Goal: Task Accomplishment & Management: Manage account settings

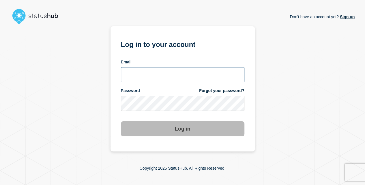
type input "[EMAIL_ADDRESS][DOMAIN_NAME]"
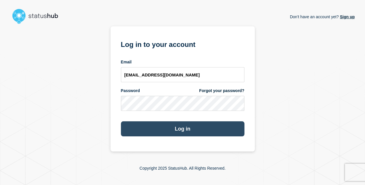
click at [188, 131] on button "Log in" at bounding box center [183, 128] width 124 height 15
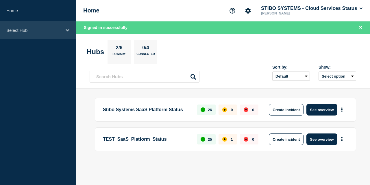
click at [28, 31] on p "Select Hub" at bounding box center [33, 30] width 55 height 5
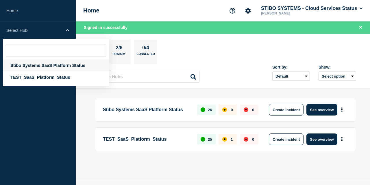
click at [38, 64] on div "Stibo Systems SaaS Platform Status" at bounding box center [56, 65] width 106 height 12
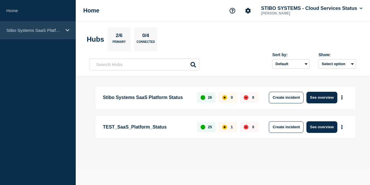
click at [67, 28] on icon at bounding box center [68, 30] width 4 height 4
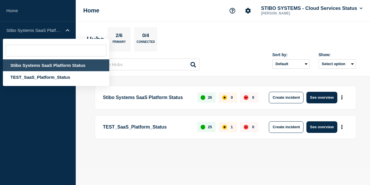
click at [239, 34] on section "Hubs 2/6 Primary 0/4 Connected" at bounding box center [223, 39] width 272 height 24
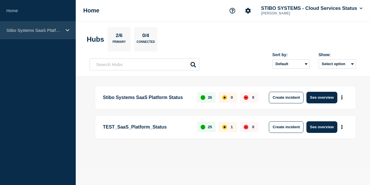
click at [31, 31] on p "Stibo Systems SaaS Platform Status" at bounding box center [33, 30] width 55 height 5
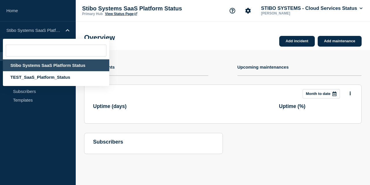
click at [42, 66] on div "Stibo Systems SaaS Platform Status" at bounding box center [56, 65] width 106 height 12
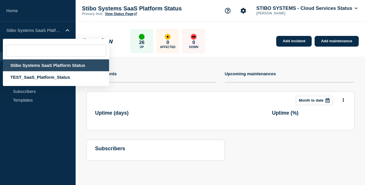
click at [29, 123] on aside "Home Stibo Systems SaaS Platform Status Stibo Systems SaaS Platform Status TEST…" at bounding box center [38, 92] width 76 height 185
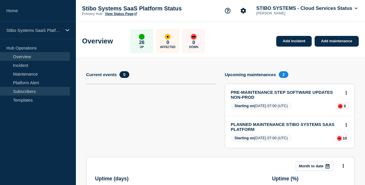
click at [24, 88] on link "Subscribers" at bounding box center [35, 91] width 70 height 9
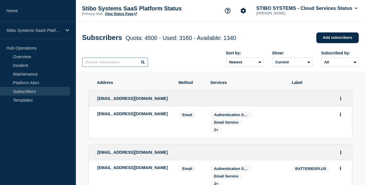
click at [88, 61] on input "text" at bounding box center [115, 61] width 66 height 9
paste input "2elijnfabsupplychain"
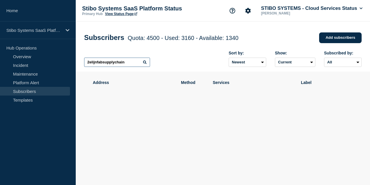
paste input "srv-"
click at [134, 64] on input "srv-2elijnfabsupplychain" at bounding box center [117, 61] width 66 height 9
type input "srv-2elijnfabsupplychain"
click at [246, 61] on select "Newest Oldest" at bounding box center [248, 61] width 38 height 9
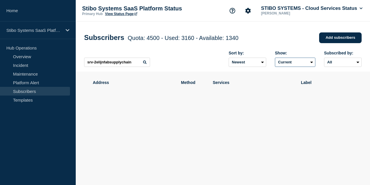
click at [311, 64] on select "Current Deleted Recently deleted" at bounding box center [295, 61] width 40 height 9
select select "true"
click at [275, 59] on select "Current Deleted Recently deleted" at bounding box center [295, 61] width 40 height 9
click at [32, 92] on link "Subscribers" at bounding box center [35, 91] width 70 height 9
click at [133, 67] on input "srv-2elijnfabsupplychain" at bounding box center [117, 61] width 66 height 9
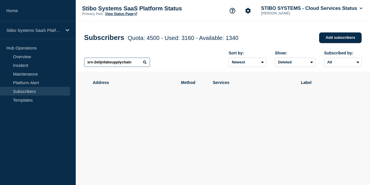
click at [133, 67] on input "srv-2elijnfabsupplychain" at bounding box center [117, 61] width 66 height 9
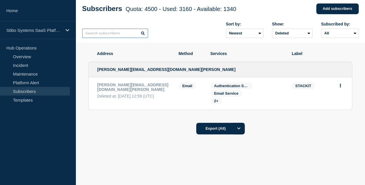
scroll to position [32, 0]
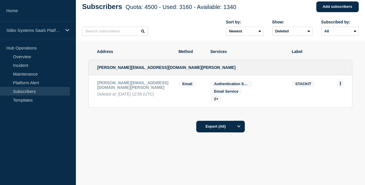
click at [341, 85] on icon "Actions" at bounding box center [340, 83] width 1 height 4
click at [89, 88] on li "andreas.zeller@mail.schwarz Deleted at: 2025-08-12 12:59 (UTC) Email Email: and…" at bounding box center [221, 91] width 264 height 32
click at [110, 82] on p "andreas.zeller@mail.schwarz" at bounding box center [133, 84] width 73 height 9
click at [151, 67] on div "andreas.zeller@mail.schwarz" at bounding box center [221, 67] width 264 height 15
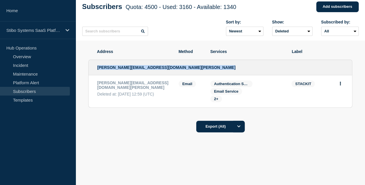
click at [151, 67] on div "andreas.zeller@mail.schwarz" at bounding box center [221, 67] width 264 height 15
copy li "andreas.zeller@mail.schwarz"
click at [254, 32] on select "Newest Oldest" at bounding box center [245, 31] width 38 height 9
select select "asc"
click at [226, 27] on select "Newest Oldest" at bounding box center [245, 31] width 38 height 9
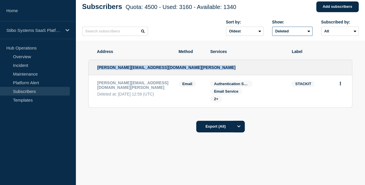
click at [288, 33] on select "Current Deleted Recently deleted" at bounding box center [292, 31] width 40 height 9
select select "recently_deleted"
click at [272, 27] on select "Current Deleted Recently deleted" at bounding box center [292, 31] width 40 height 9
click at [325, 31] on select "All Email" at bounding box center [341, 31] width 38 height 9
click at [322, 27] on select "All Email" at bounding box center [341, 31] width 38 height 9
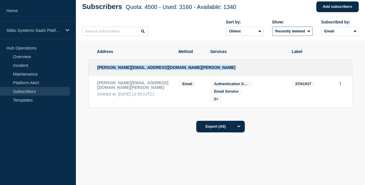
click at [295, 35] on select "Current Deleted Recently deleted" at bounding box center [292, 31] width 40 height 9
click at [351, 29] on select "All Email" at bounding box center [341, 31] width 38 height 9
select select "undefined"
click at [322, 27] on select "All Email" at bounding box center [341, 31] width 38 height 9
click at [291, 30] on select "Current Deleted Recently deleted" at bounding box center [292, 31] width 40 height 9
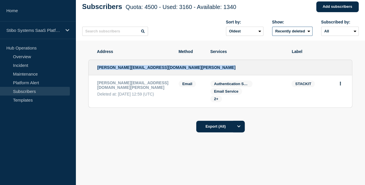
click at [272, 27] on select "Current Deleted Recently deleted" at bounding box center [292, 31] width 40 height 9
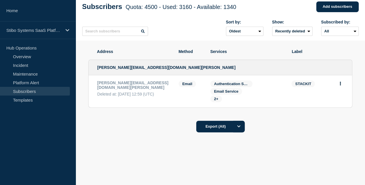
click at [144, 33] on icon at bounding box center [142, 30] width 3 height 3
click at [255, 30] on select "Newest Oldest" at bounding box center [245, 31] width 38 height 9
select select "desc"
click at [226, 27] on select "Newest Oldest" at bounding box center [245, 31] width 38 height 9
click at [279, 29] on select "Current Deleted Recently deleted" at bounding box center [292, 31] width 40 height 9
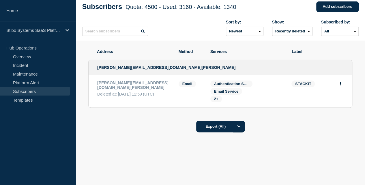
click at [251, 101] on div "2+" at bounding box center [247, 98] width 73 height 7
click at [126, 34] on input "text" at bounding box center [115, 31] width 66 height 9
paste input "andreas.zeller@mail.schwarz"
type input "andreas.zeller@mail.schwarz"
click at [134, 33] on input "andreas.zeller@mail.schwarz" at bounding box center [115, 31] width 66 height 9
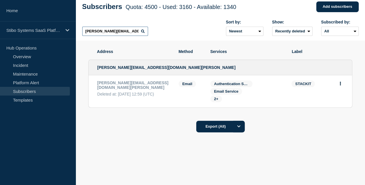
click at [134, 33] on input "andreas.zeller@mail.schwarz" at bounding box center [115, 31] width 66 height 9
click at [21, 92] on link "Subscribers" at bounding box center [35, 91] width 70 height 9
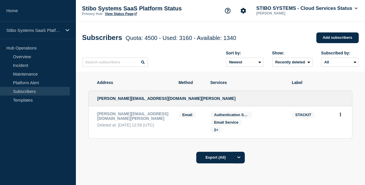
click at [133, 39] on span "Quota: 4500 - Used: 3160 - Available: 1340" at bounding box center [181, 38] width 111 height 6
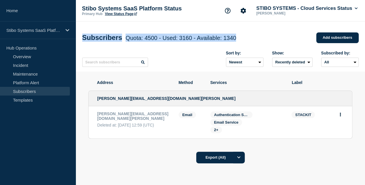
click at [133, 39] on span "Quota: 4500 - Used: 3160 - Available: 1340" at bounding box center [181, 38] width 111 height 6
click at [28, 100] on link "Templates" at bounding box center [35, 99] width 70 height 9
click at [23, 100] on link "Templates" at bounding box center [35, 99] width 70 height 9
click at [24, 91] on link "Subscribers" at bounding box center [35, 91] width 70 height 9
click at [28, 83] on link "Platform Alert" at bounding box center [35, 82] width 70 height 9
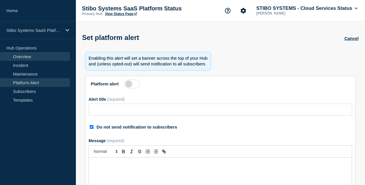
type input "TLS 1.3 Is Now Supported – TLS 1.2 Support Ending by June 25, 2025"
checkbox input "true"
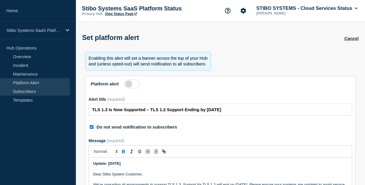
click at [29, 91] on link "Subscribers" at bounding box center [35, 91] width 70 height 9
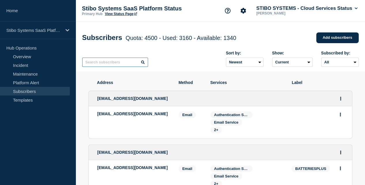
click at [120, 60] on input "text" at bounding box center [115, 61] width 66 height 9
paste input "andreas.zeller@mail.schwarz"
type input "andreas.zeller@mail.schwarz"
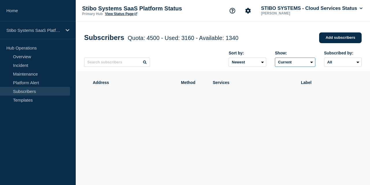
click at [307, 64] on select "Current Deleted Recently deleted" at bounding box center [295, 61] width 40 height 9
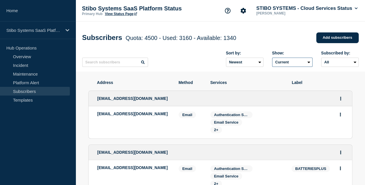
click at [309, 64] on select "Current Deleted Recently deleted" at bounding box center [292, 61] width 40 height 9
select select "true"
click at [272, 59] on select "Current Deleted Recently deleted" at bounding box center [292, 61] width 40 height 9
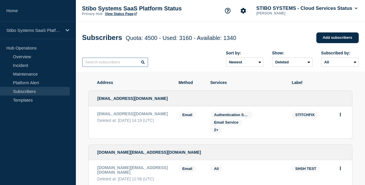
click at [116, 61] on input "text" at bounding box center [115, 61] width 66 height 9
click at [120, 64] on input "text" at bounding box center [115, 61] width 66 height 9
paste input "2elijnfabsupplychain"
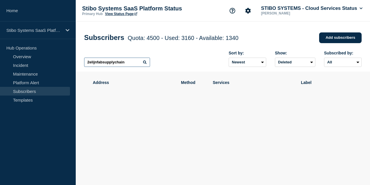
click at [120, 64] on input "2elijnfabsupplychain" at bounding box center [117, 61] width 66 height 9
click at [128, 64] on input "2elijnfabsupplychain" at bounding box center [117, 61] width 66 height 9
type input "2elijnfabsupplychain"
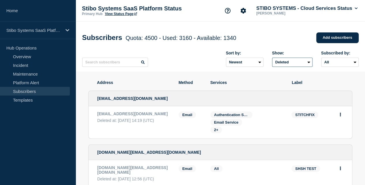
click at [299, 66] on select "Current Deleted Recently deleted" at bounding box center [292, 61] width 40 height 9
select select "false"
click at [272, 59] on select "Current Deleted Recently deleted" at bounding box center [292, 61] width 40 height 9
click at [120, 64] on input "text" at bounding box center [115, 61] width 66 height 9
paste input "srv-2elijnfabsupplychain"
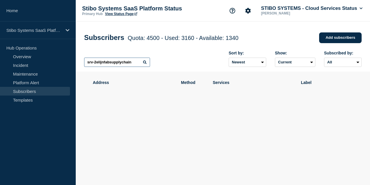
click at [110, 62] on input "srv-2elijnfabsupplychain" at bounding box center [117, 61] width 66 height 9
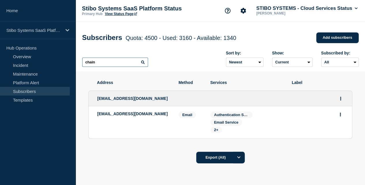
click at [94, 65] on input "chain" at bounding box center [115, 61] width 66 height 9
paste input "srv-2elijnfabsupply"
drag, startPoint x: 86, startPoint y: 64, endPoint x: 80, endPoint y: 66, distance: 6.0
click at [80, 66] on div "Subscribers Quota: 4500 - Used: 3160 - Available: 1340 Quota Used Available 450…" at bounding box center [221, 46] width 290 height 50
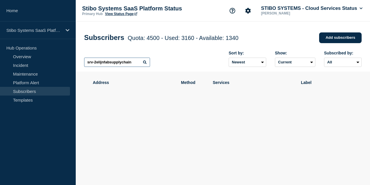
click at [136, 64] on input "srv-2elijnfabsupplychain" at bounding box center [117, 61] width 66 height 9
click at [97, 64] on input "srv-2elijnfabsupplychain" at bounding box center [117, 61] width 66 height 9
type input "chain"
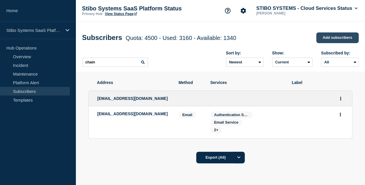
click at [335, 38] on link "Add subscribers" at bounding box center [338, 37] width 42 height 11
click at [336, 36] on link "Add subscribers" at bounding box center [338, 37] width 42 height 11
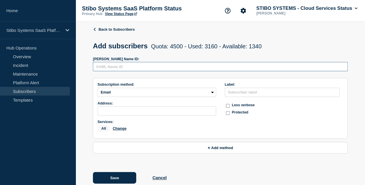
click at [145, 71] on input "text" at bounding box center [220, 66] width 255 height 9
paste input "srv-2elijnfabsupplychain"
type input "srv-2elijnfabsupplychain"
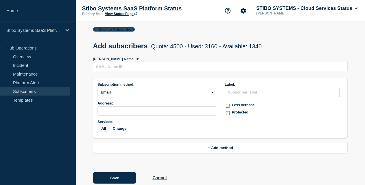
click at [93, 28] on link "Back to Subscribers" at bounding box center [114, 29] width 42 height 4
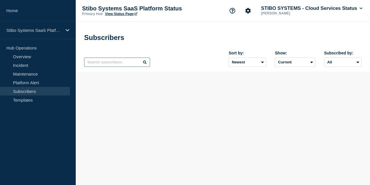
click at [136, 61] on input "text" at bounding box center [117, 61] width 66 height 9
paste input "srv-2elijnfabsupplychain"
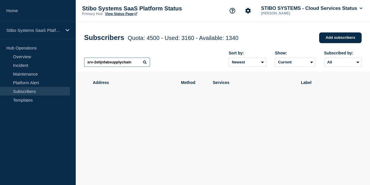
type input "srv-2elijnfabsupplychain"
click at [132, 65] on input "srv-2elijnfabsupplychain" at bounding box center [117, 61] width 66 height 9
